Goal: Find specific page/section: Find specific page/section

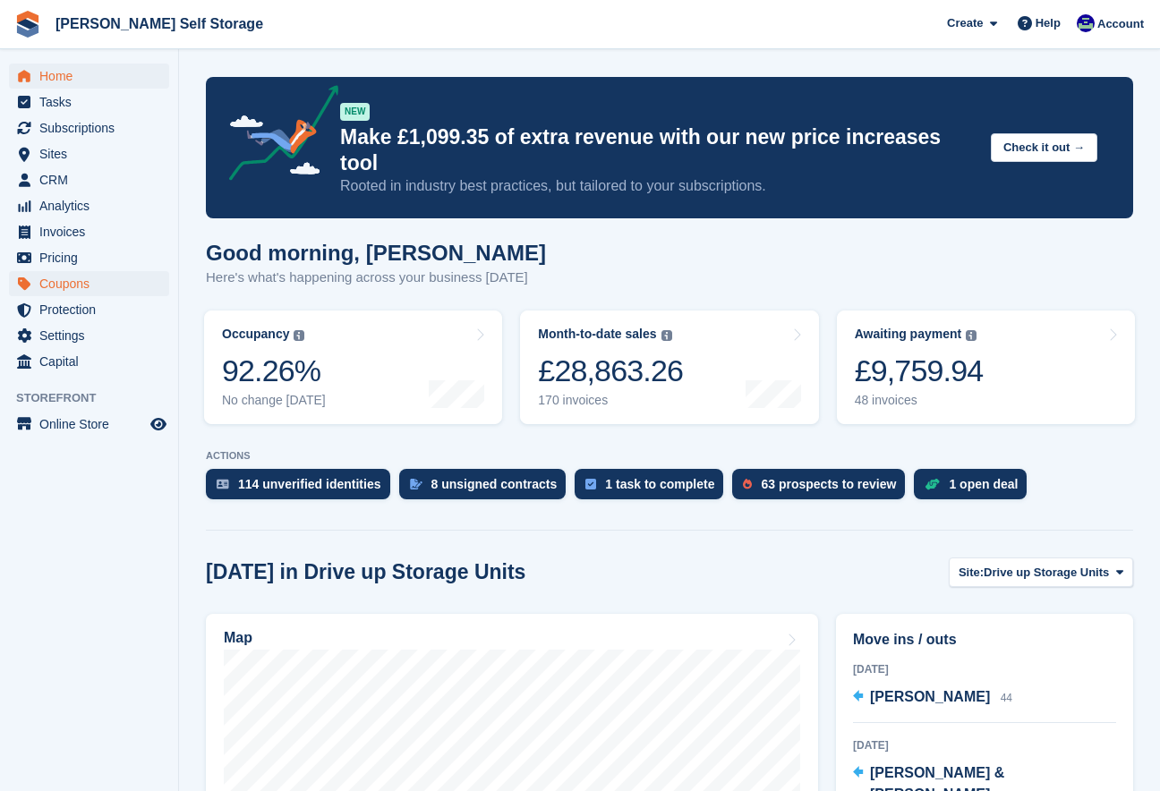
scroll to position [386, 0]
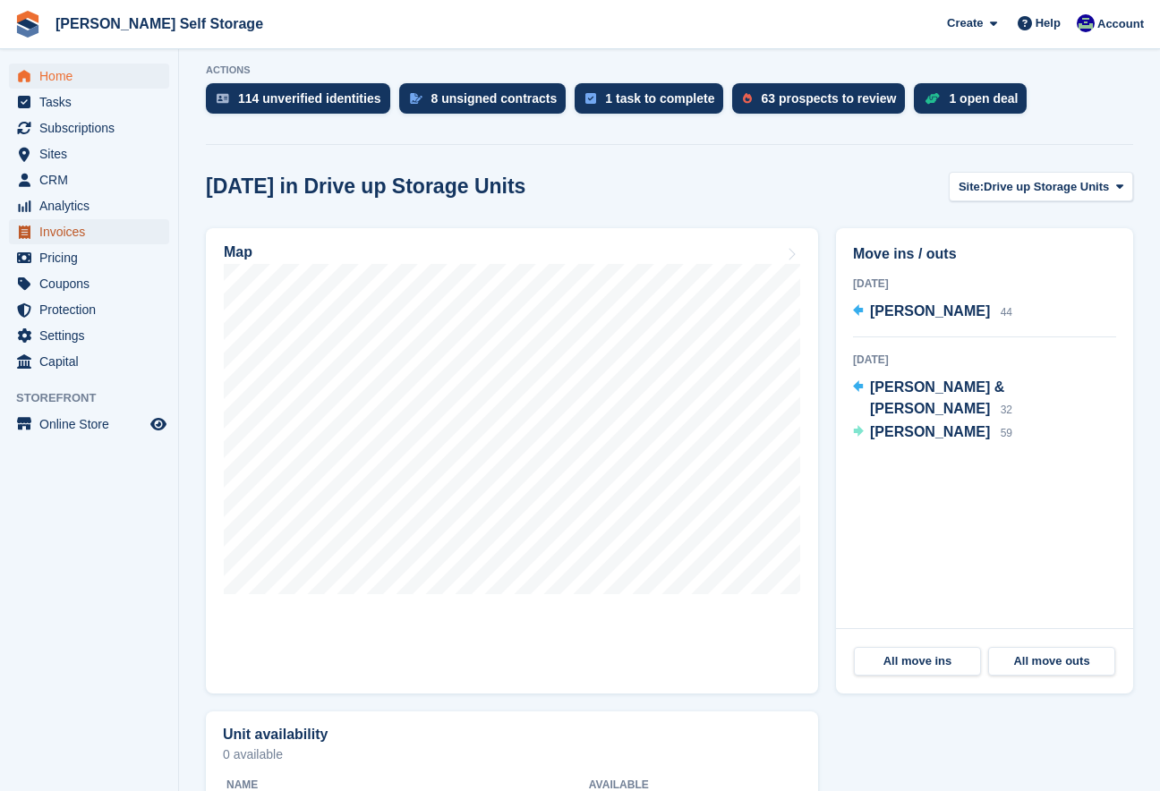
click at [45, 238] on span "Invoices" at bounding box center [92, 231] width 107 height 25
click at [64, 234] on span "Invoices" at bounding box center [92, 231] width 107 height 25
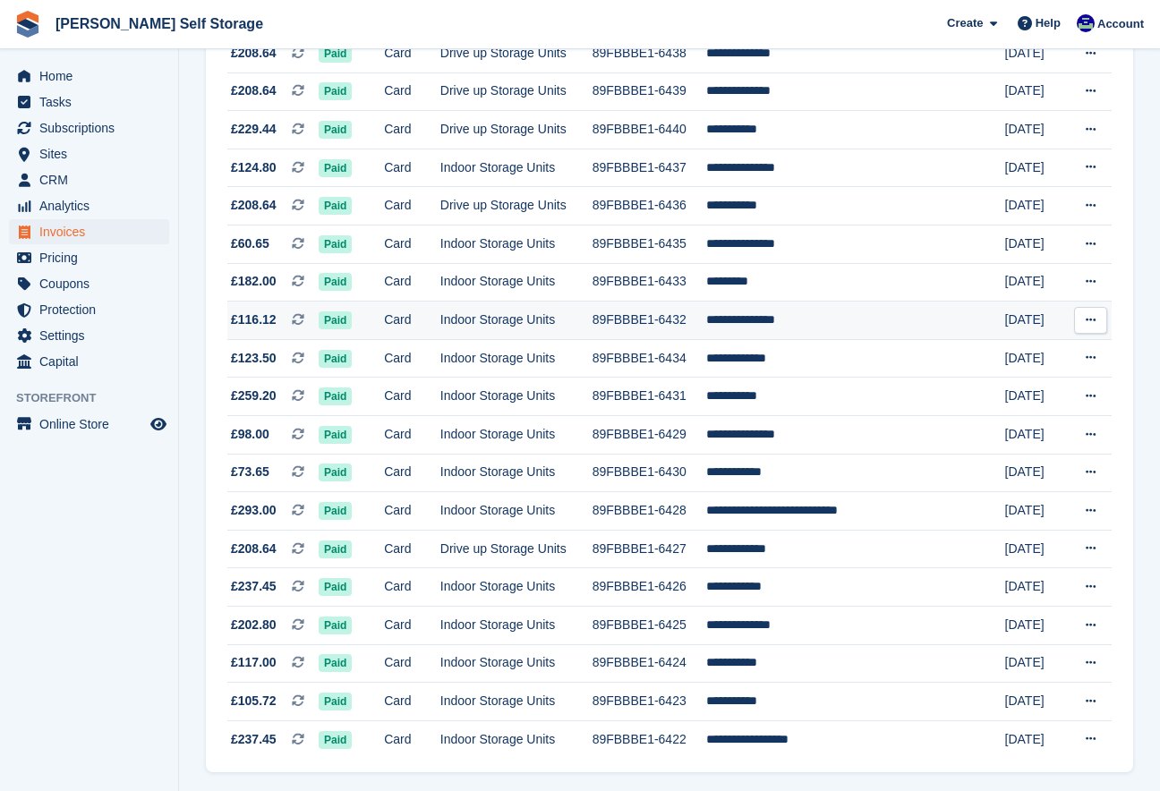
scroll to position [1503, 0]
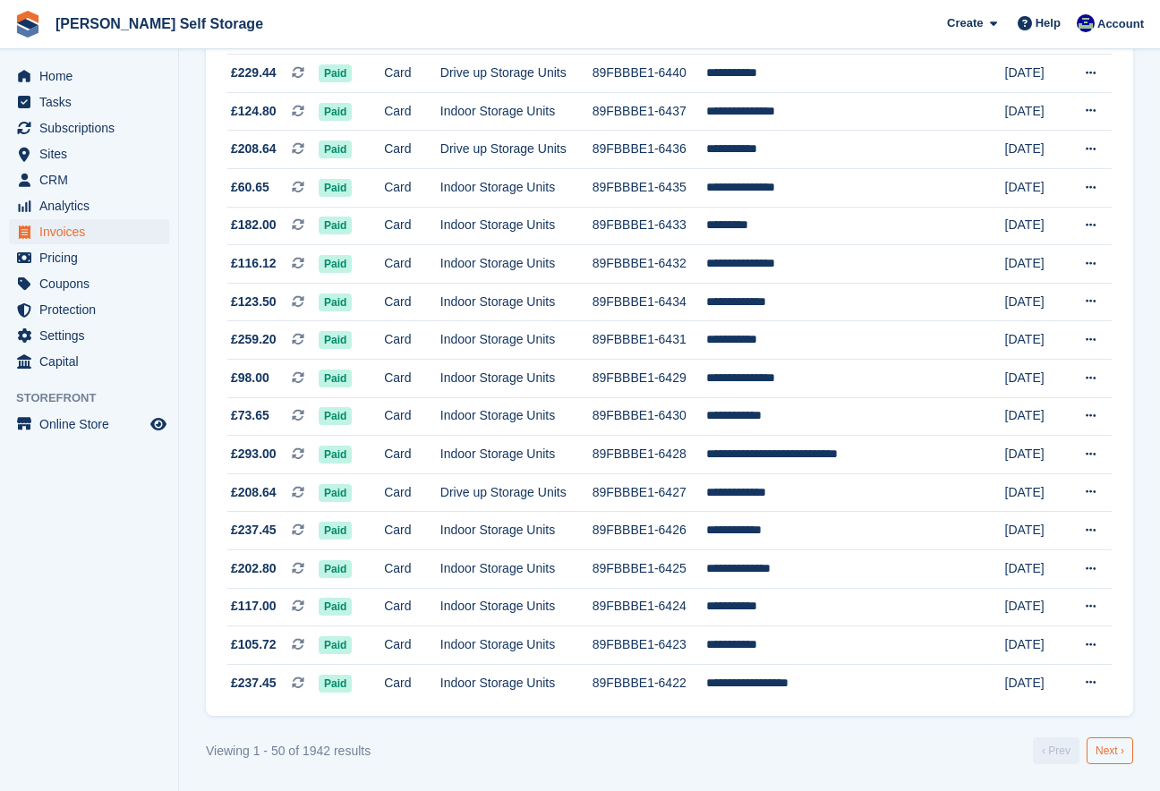
click at [1109, 751] on link "Next ›" at bounding box center [1109, 750] width 47 height 27
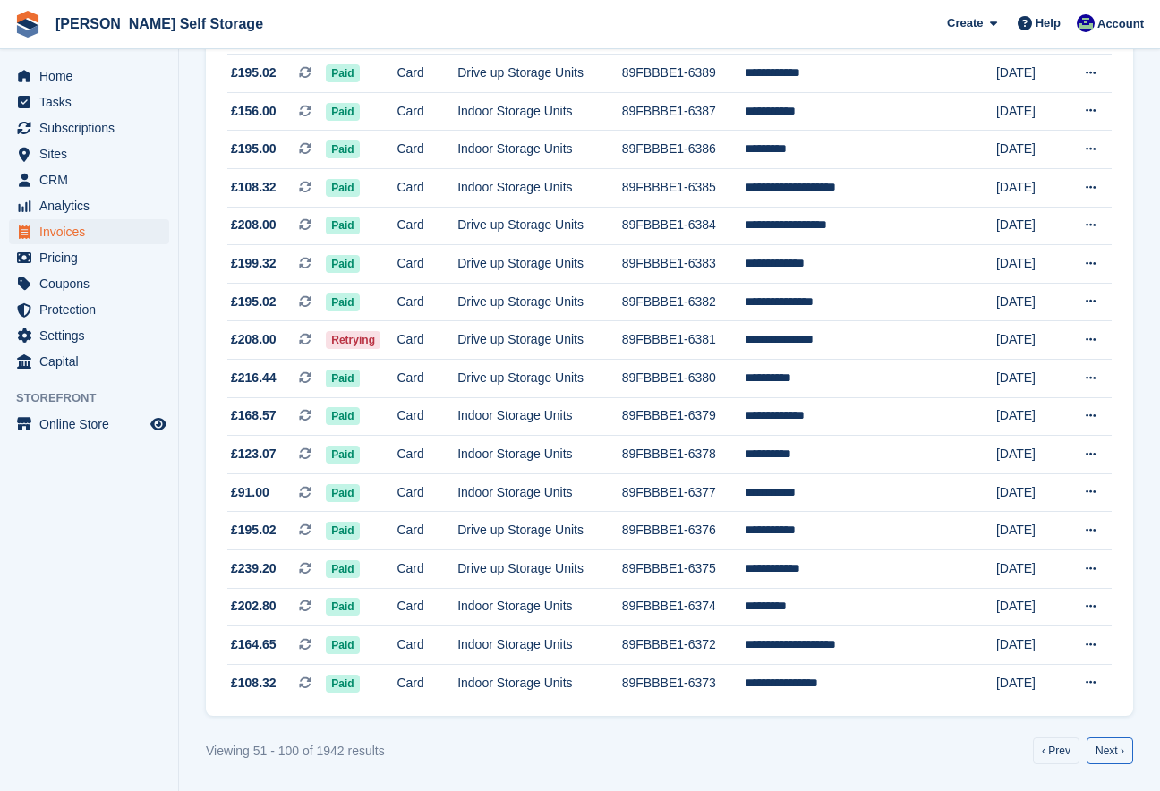
click at [1109, 751] on link "Next ›" at bounding box center [1109, 750] width 47 height 27
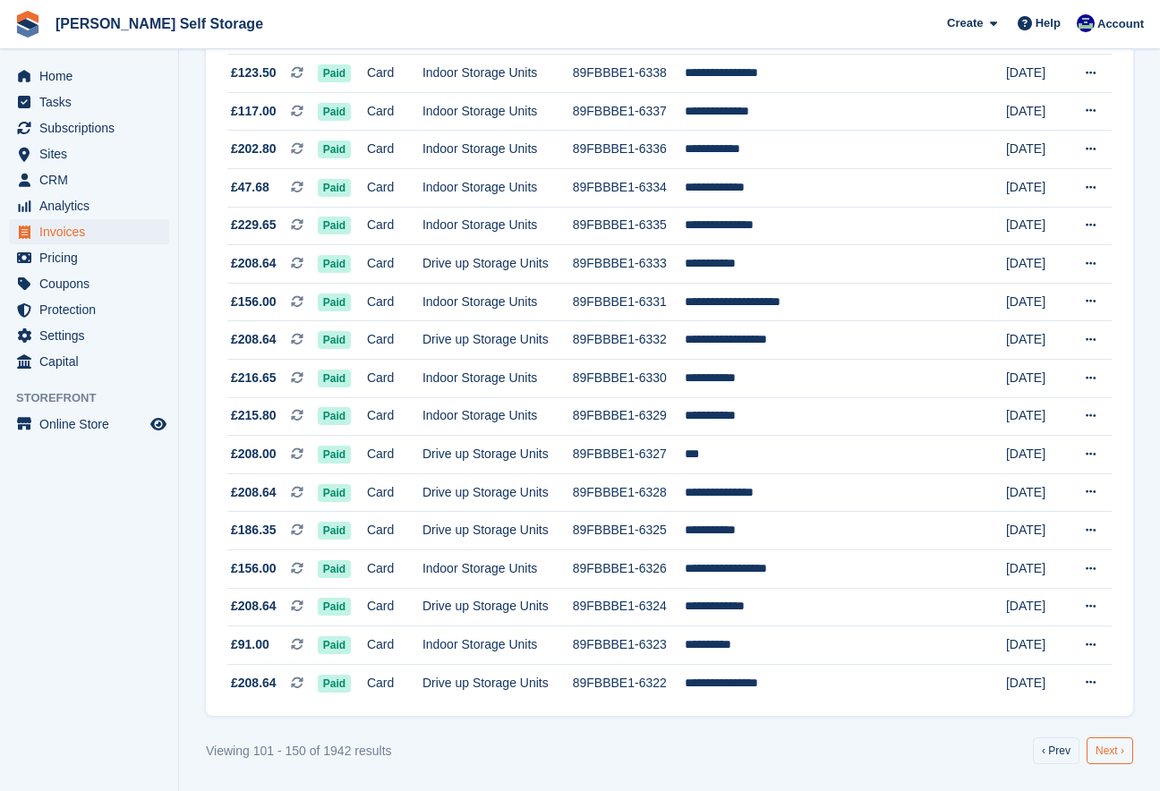
click at [1109, 750] on link "Next ›" at bounding box center [1109, 750] width 47 height 27
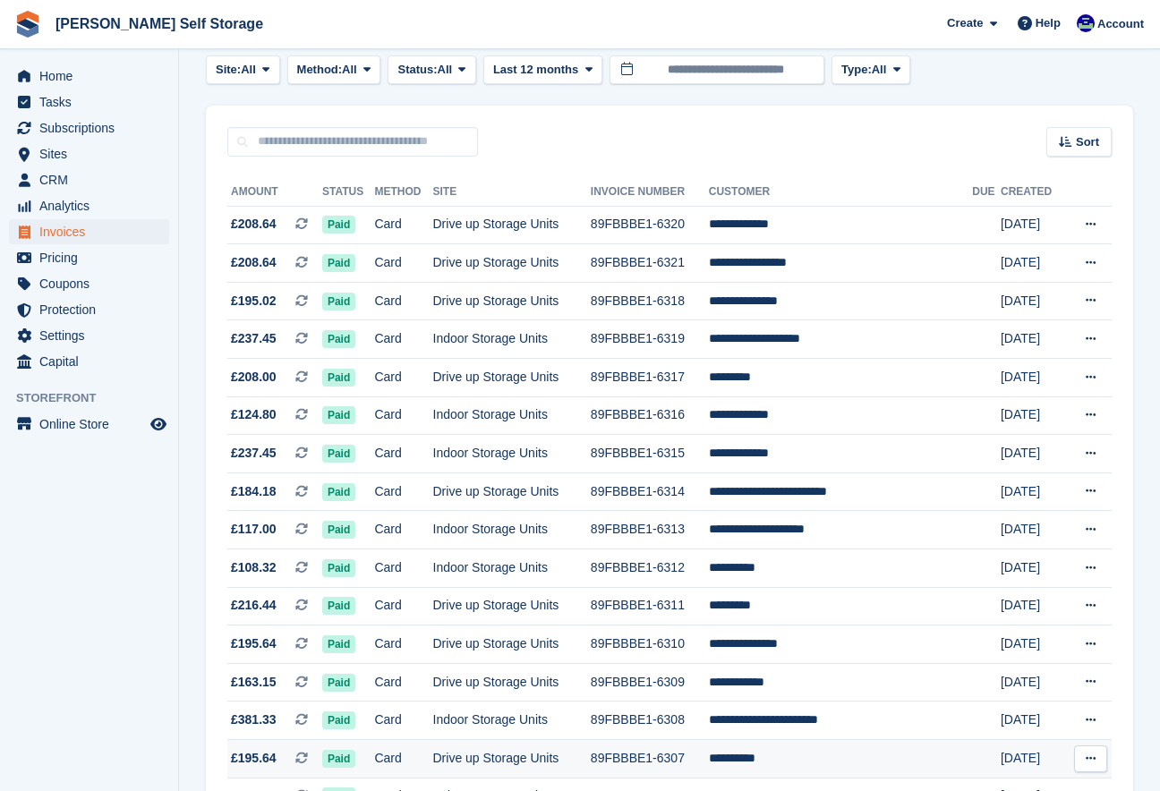
scroll to position [90, 0]
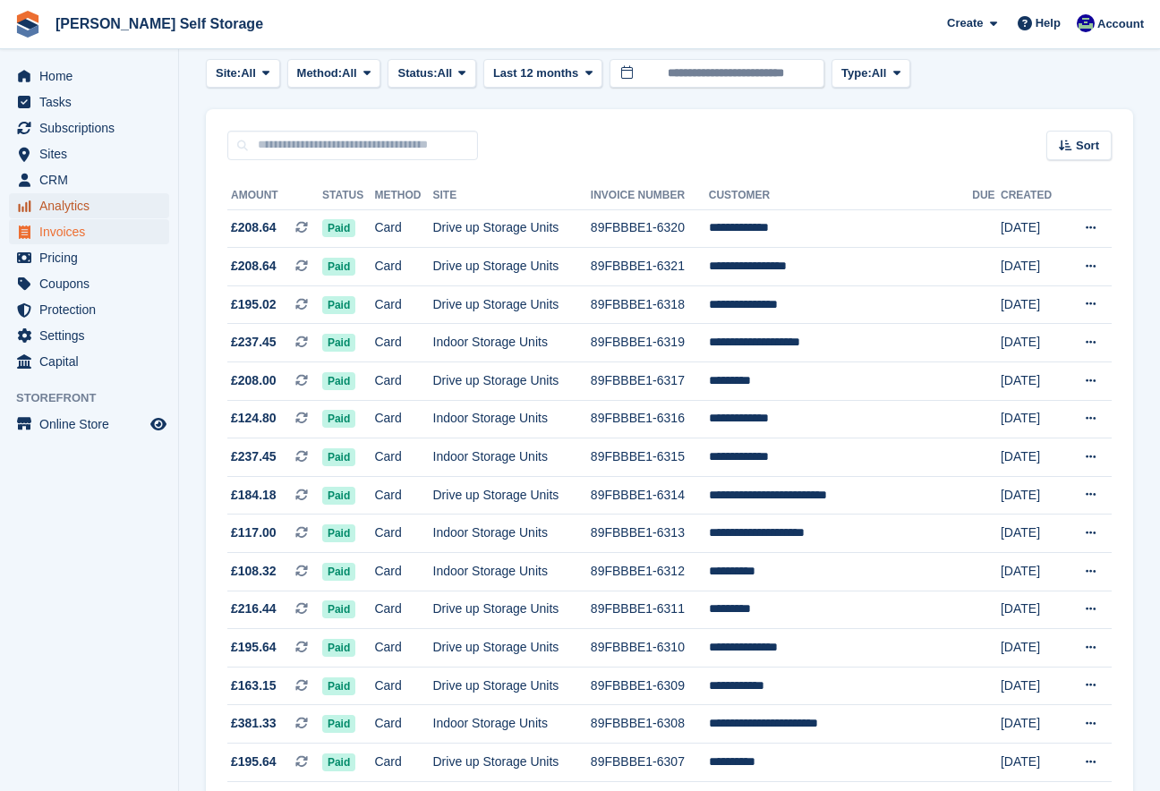
click at [76, 204] on span "Analytics" at bounding box center [92, 205] width 107 height 25
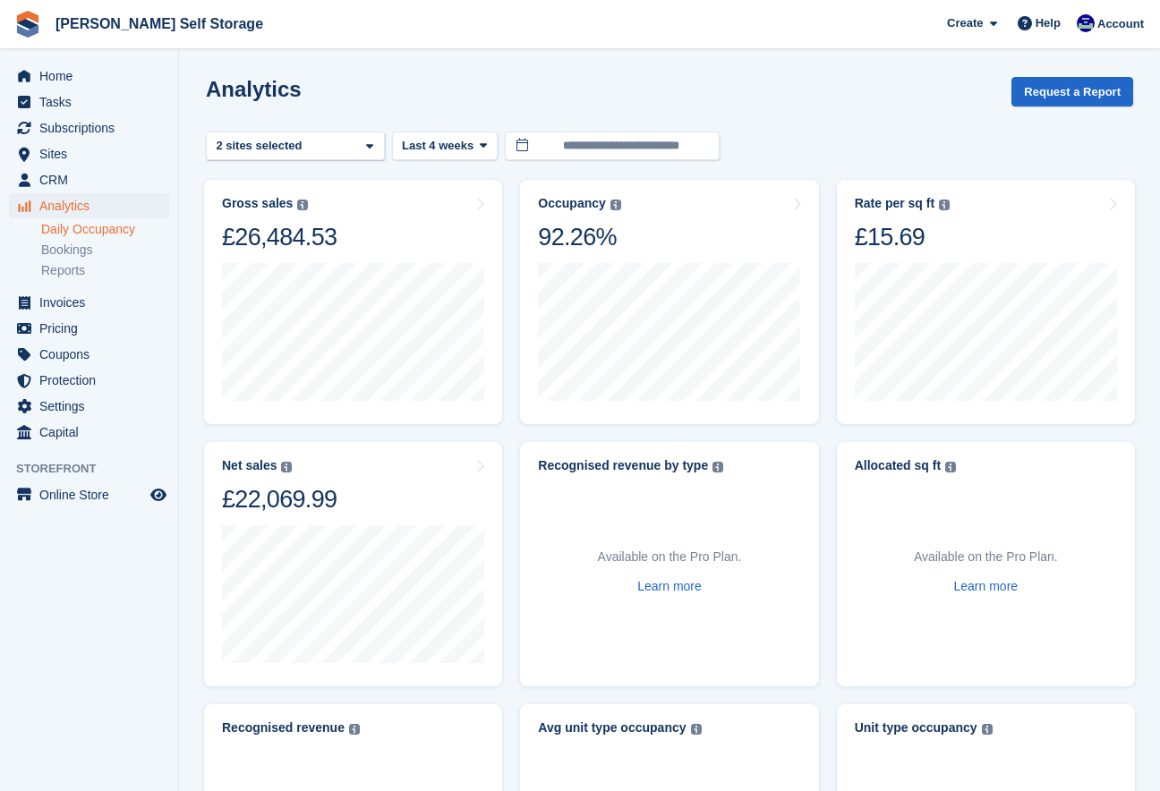
click at [106, 228] on link "Daily Occupancy" at bounding box center [105, 229] width 128 height 17
